Goal: Check status: Check status

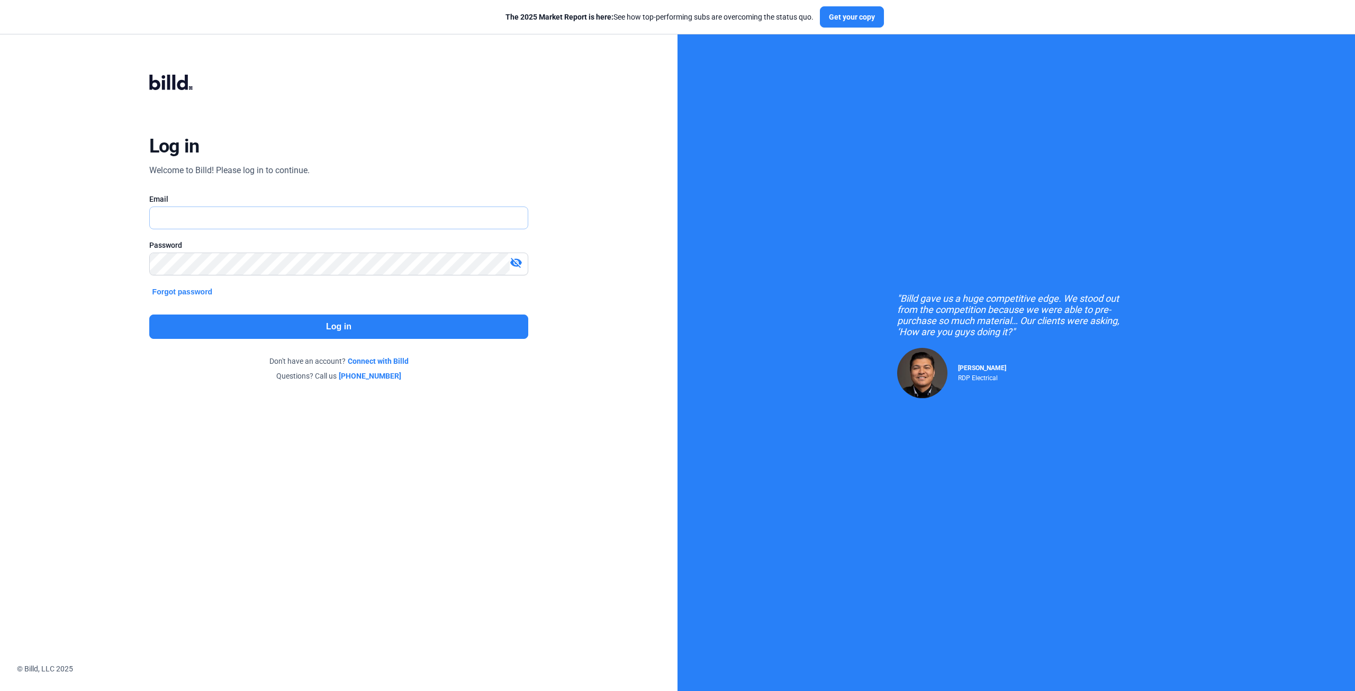
type input "[EMAIL_ADDRESS][DOMAIN_NAME]"
click at [358, 324] on button "Log in" at bounding box center [338, 326] width 379 height 24
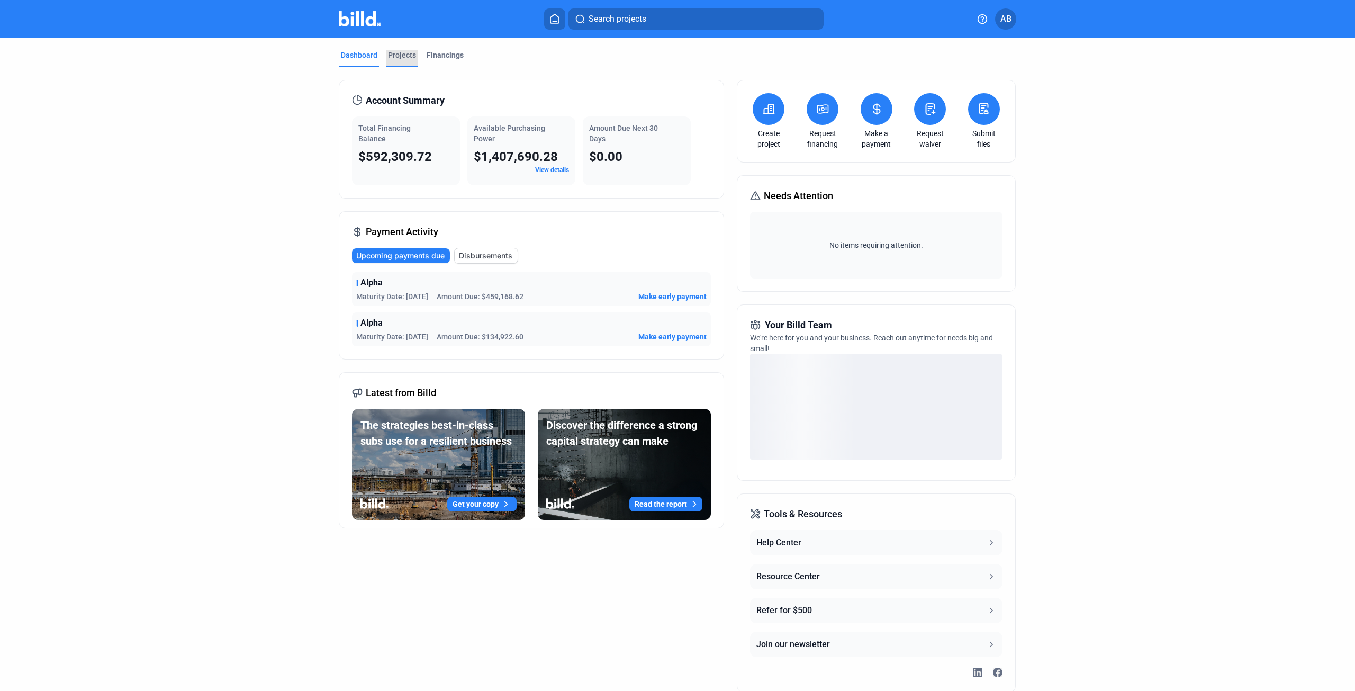
click at [391, 56] on div "Projects" at bounding box center [402, 55] width 28 height 11
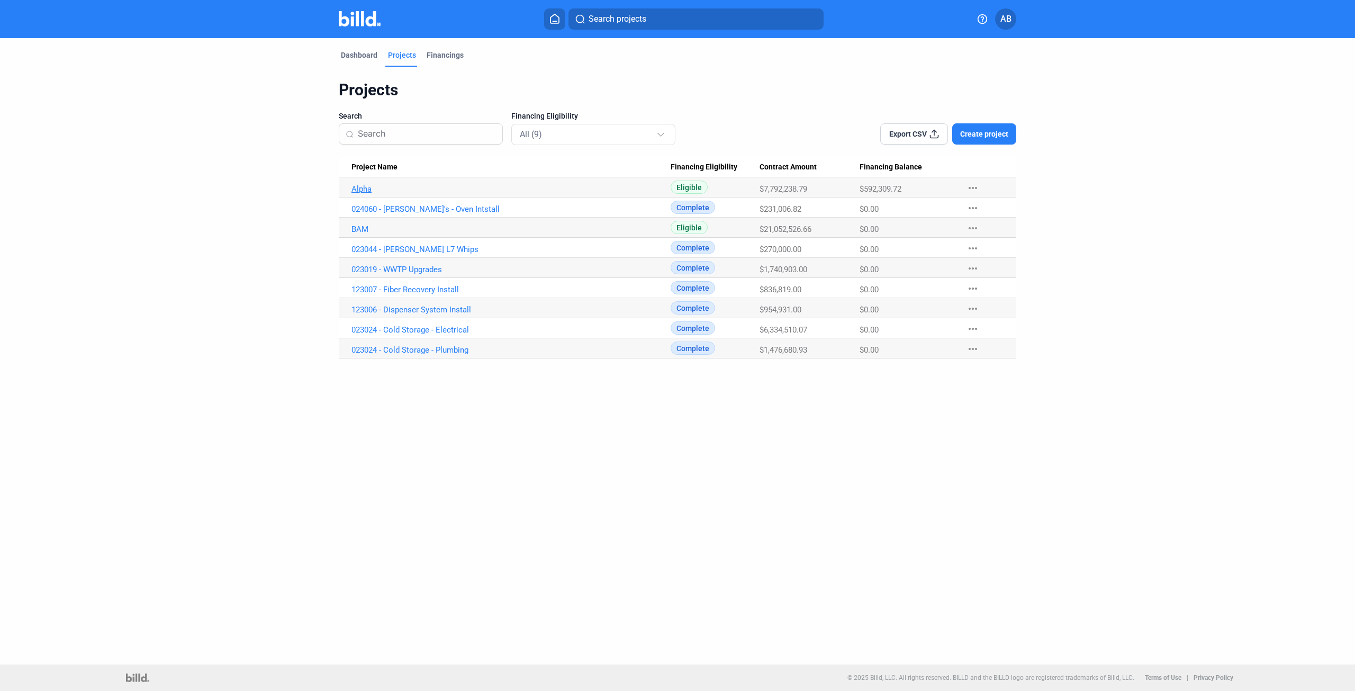
click at [364, 189] on link "Alpha" at bounding box center [510, 189] width 319 height 10
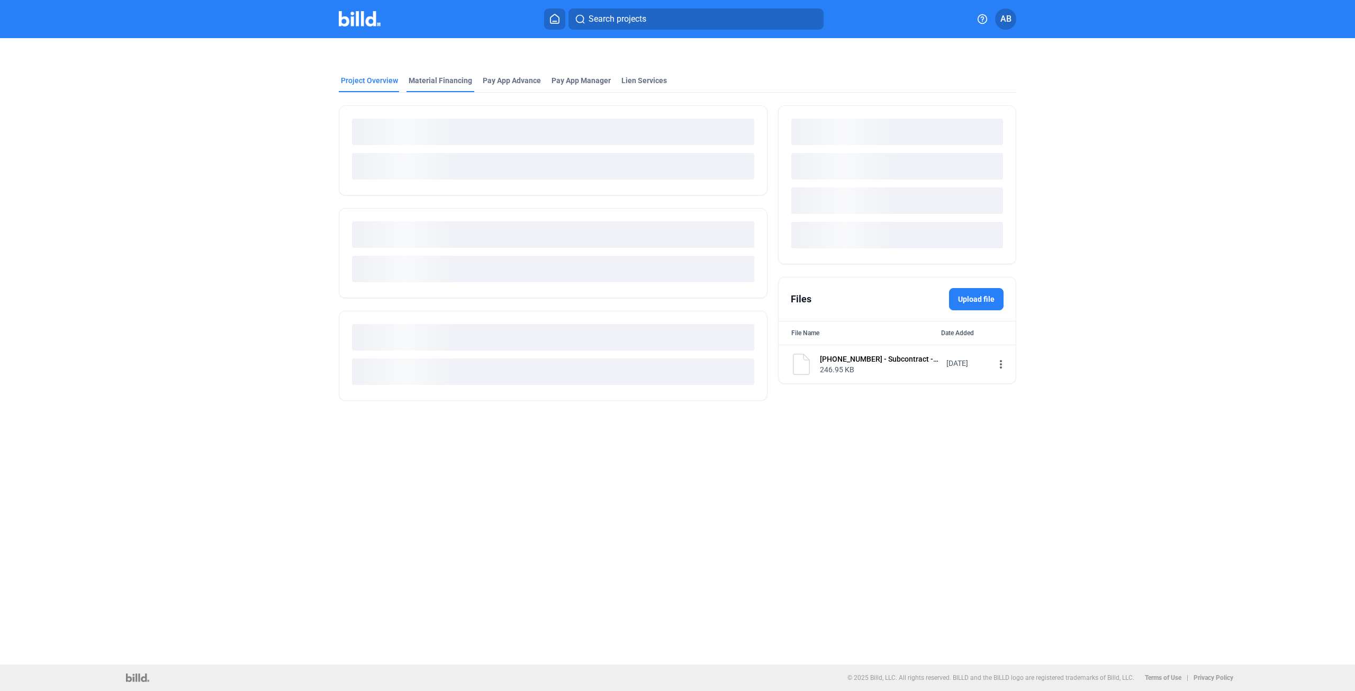
click at [428, 79] on div "Material Financing" at bounding box center [441, 80] width 64 height 11
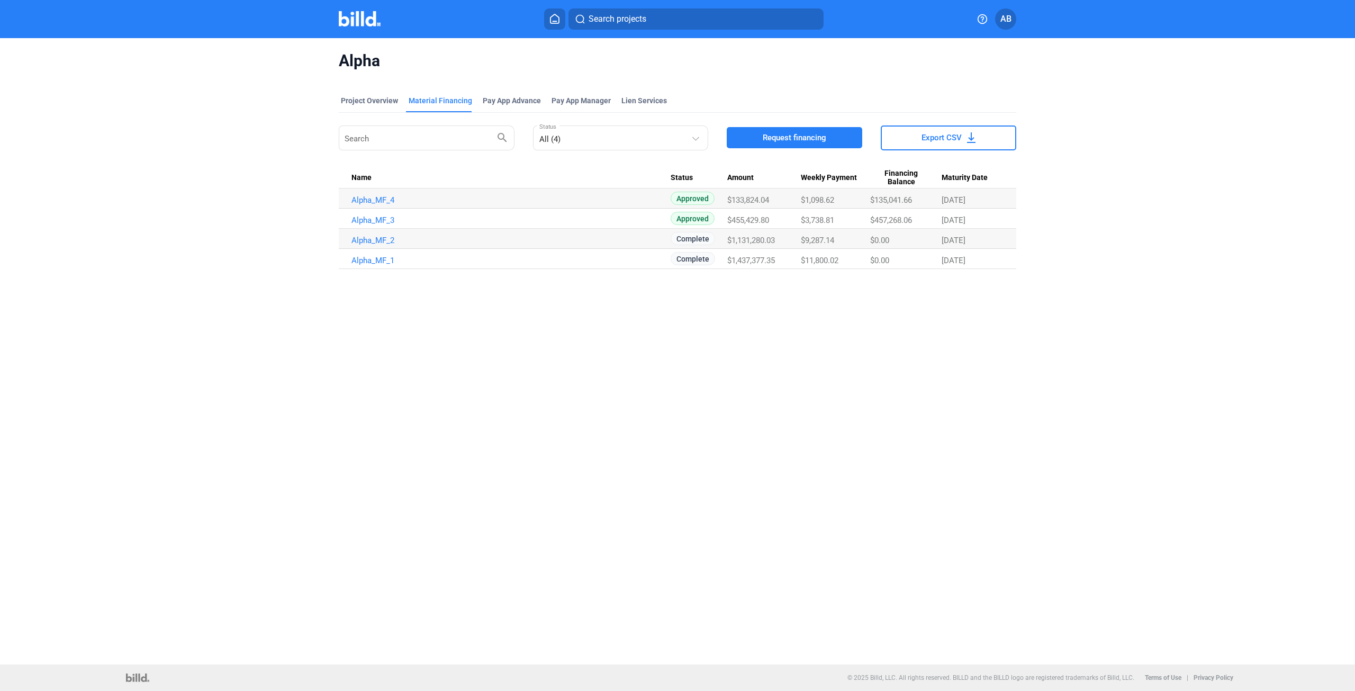
drag, startPoint x: 809, startPoint y: 218, endPoint x: 797, endPoint y: 218, distance: 12.2
click at [797, 218] on tr "Alpha_MF_3 Approved $455,429.80 $3,738.81 $457,268.06 [DATE]" at bounding box center [677, 219] width 677 height 20
drag, startPoint x: 830, startPoint y: 198, endPoint x: 774, endPoint y: 198, distance: 56.1
click at [774, 198] on tr "Alpha_MF_4 Approved $133,824.04 $1,098.62 $135,041.66 [DATE]" at bounding box center [677, 198] width 677 height 20
click at [840, 198] on div "$1,098.62" at bounding box center [836, 200] width 70 height 10
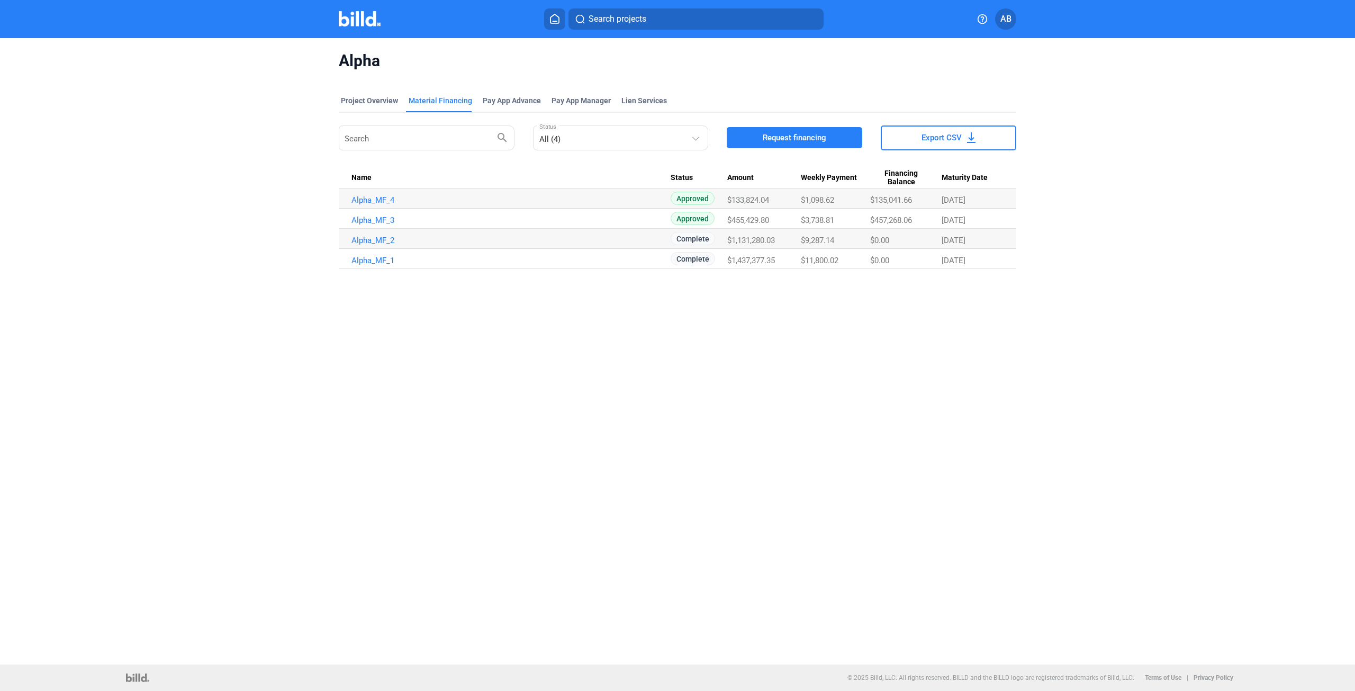
drag, startPoint x: 841, startPoint y: 198, endPoint x: 793, endPoint y: 198, distance: 48.2
click at [792, 198] on tr "Alpha_MF_4 Approved $133,824.04 $1,098.62 $135,041.66 [DATE]" at bounding box center [677, 198] width 677 height 20
click at [817, 215] on span "$3,738.81" at bounding box center [817, 220] width 33 height 10
drag, startPoint x: 802, startPoint y: 220, endPoint x: 793, endPoint y: 221, distance: 8.5
click at [793, 221] on tr "Alpha_MF_3 Approved $455,429.80 $3,738.81 $457,268.06 [DATE]" at bounding box center [677, 219] width 677 height 20
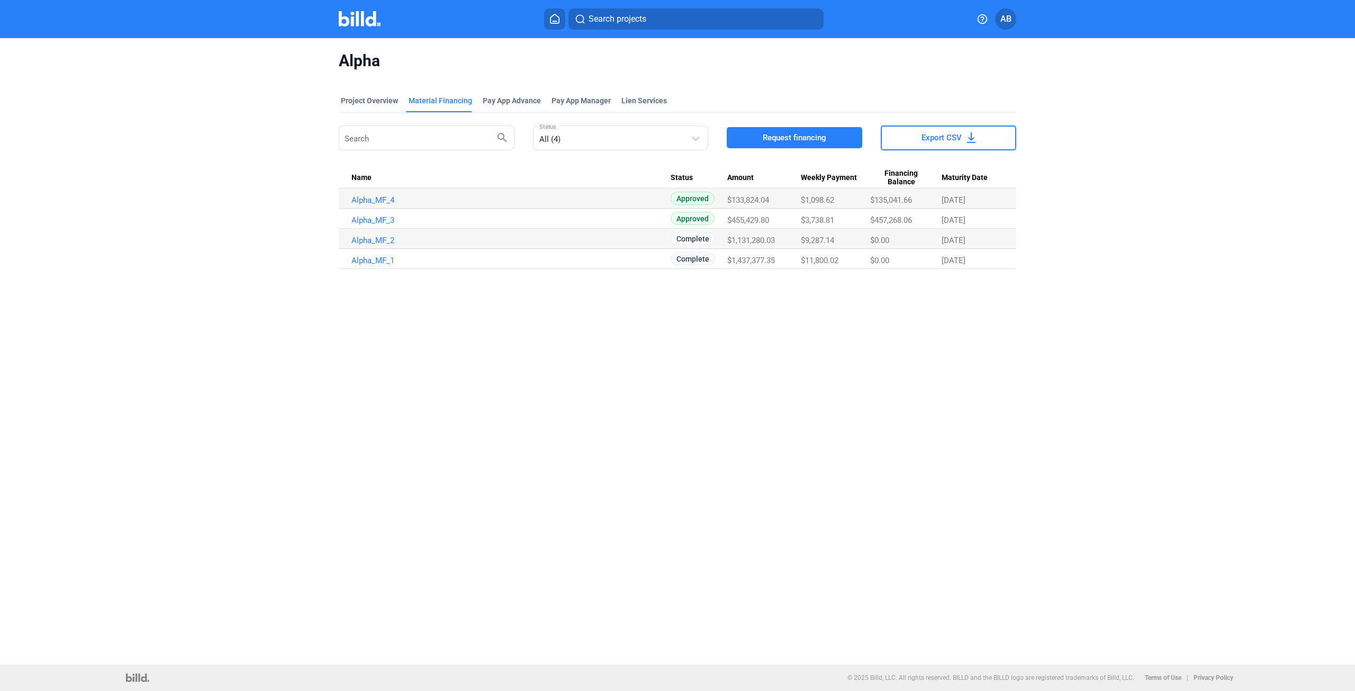
click at [811, 238] on span "$9,287.14" at bounding box center [817, 240] width 33 height 10
drag, startPoint x: 838, startPoint y: 242, endPoint x: 791, endPoint y: 242, distance: 47.1
click at [788, 242] on tr "Alpha_MF_2 Complete $1,131,280.03 $9,287.14 $0.00 [DATE]" at bounding box center [677, 239] width 677 height 20
click at [818, 256] on span "$11,800.02" at bounding box center [820, 261] width 38 height 10
drag, startPoint x: 810, startPoint y: 262, endPoint x: 796, endPoint y: 263, distance: 13.3
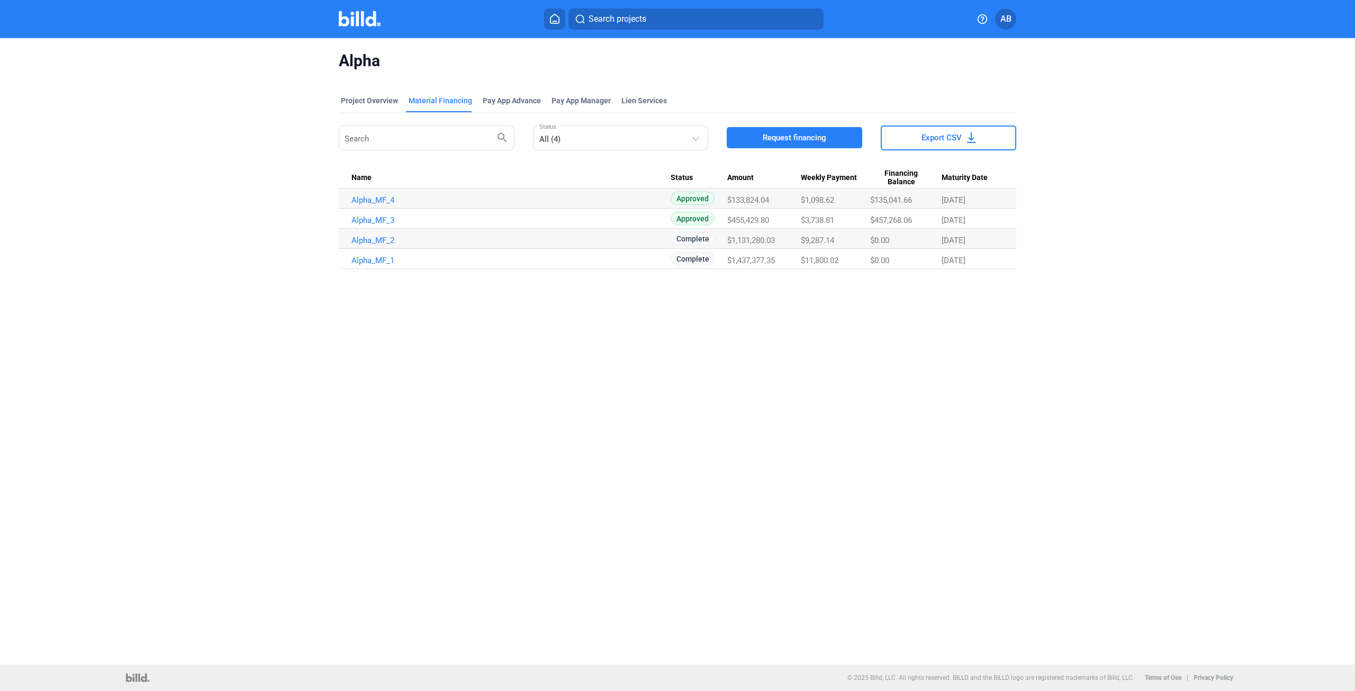
click at [796, 262] on tr "Alpha_MF_1 Complete $1,437,377.35 $11,800.02 $0.00 [DATE]" at bounding box center [677, 259] width 677 height 20
click at [805, 281] on div "Project Overview Material Financing Pay App Advance Pay App Manager Lien Servic…" at bounding box center [677, 183] width 677 height 198
click at [372, 96] on div "Project Overview" at bounding box center [369, 100] width 57 height 11
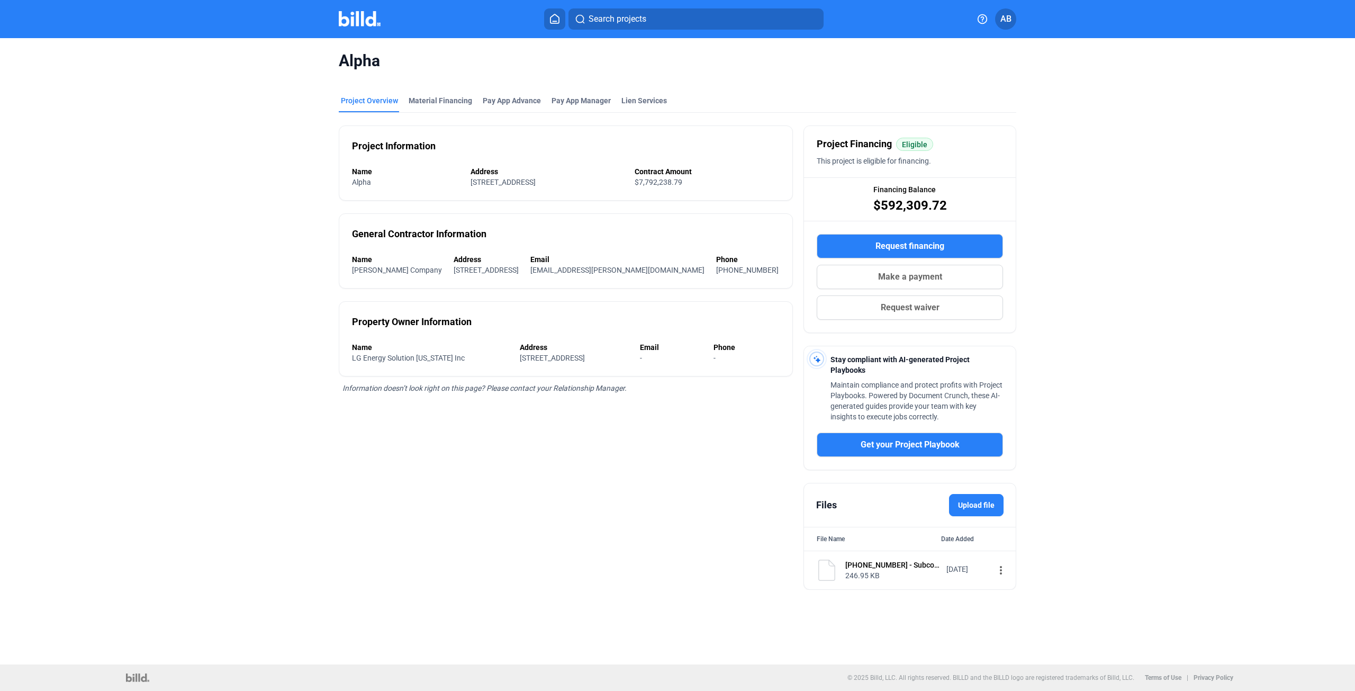
click at [364, 18] on img at bounding box center [360, 18] width 42 height 15
